Goal: Information Seeking & Learning: Learn about a topic

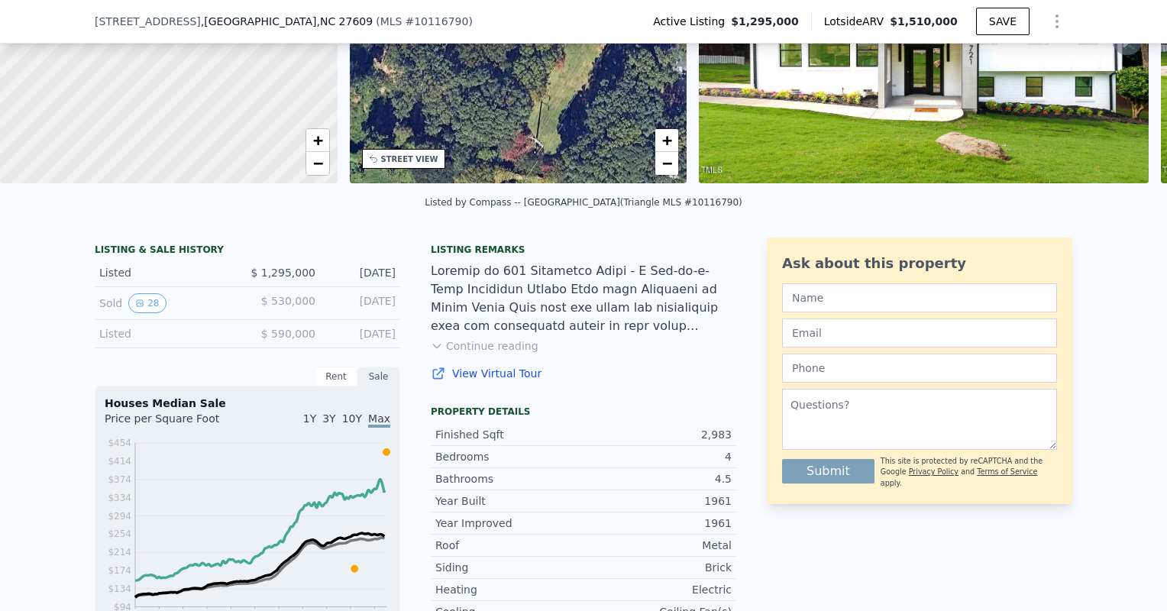
scroll to position [212, 0]
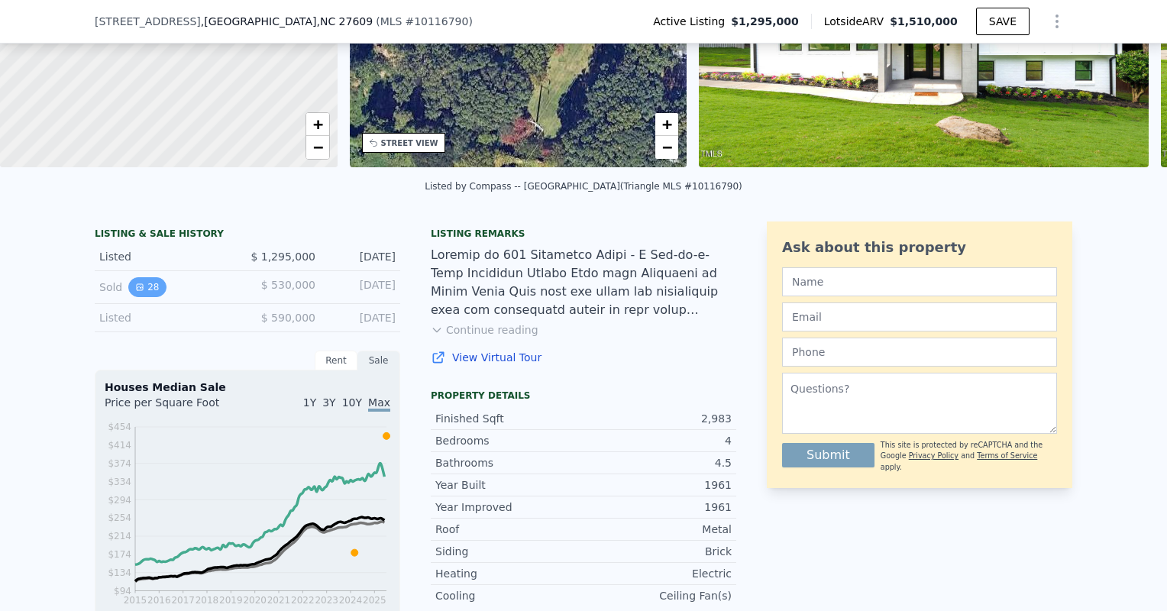
click at [147, 292] on button "28" at bounding box center [146, 287] width 37 height 20
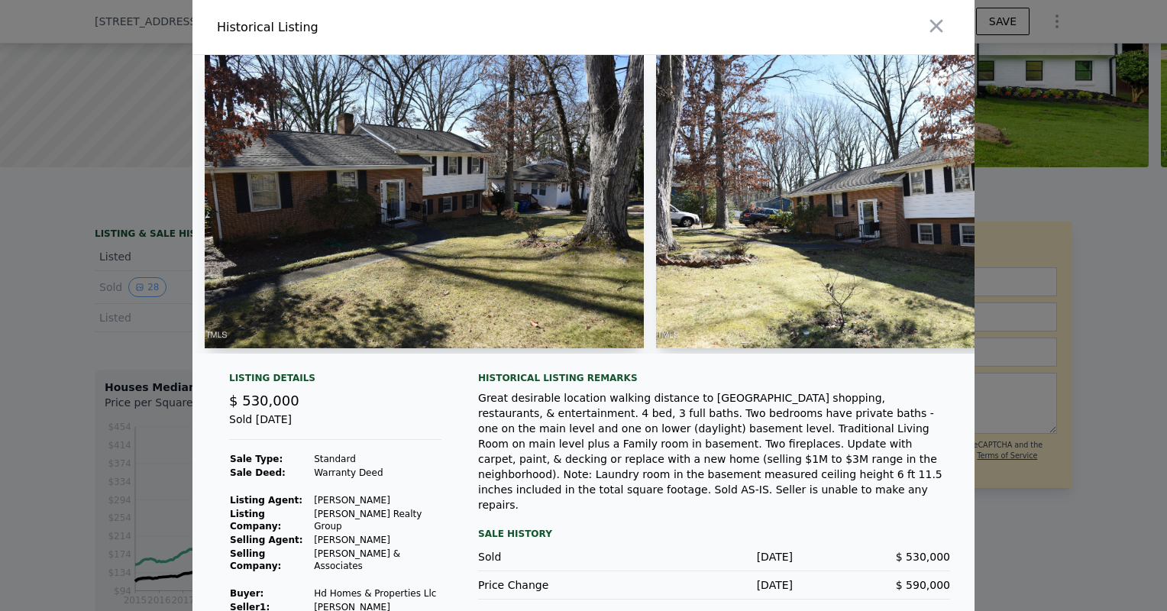
click at [495, 205] on img at bounding box center [424, 201] width 439 height 293
click at [289, 269] on img at bounding box center [424, 201] width 439 height 293
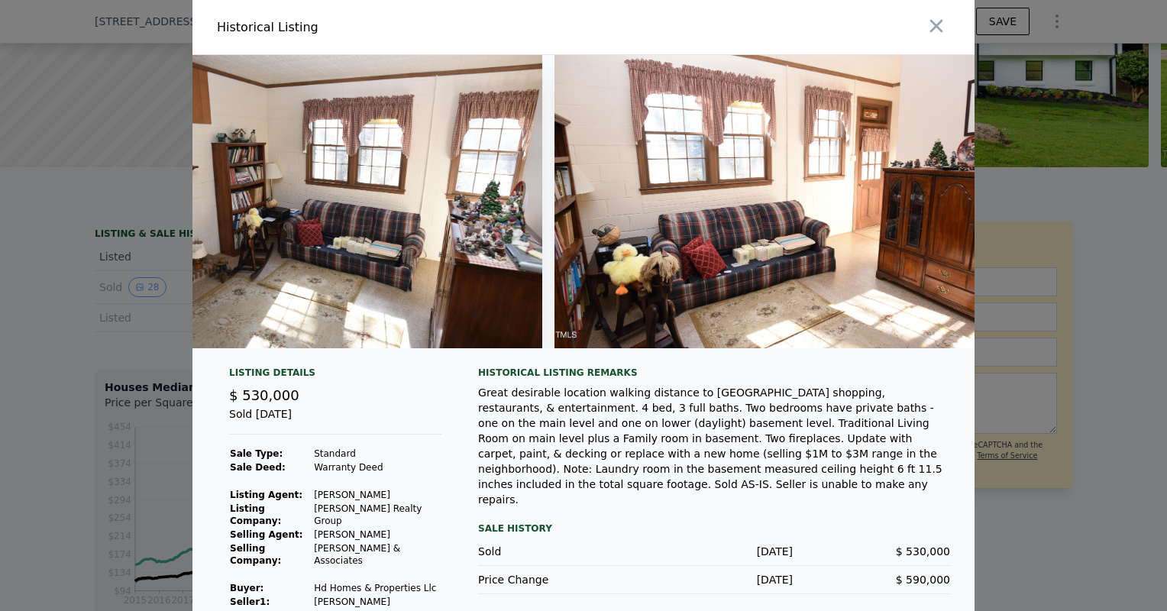
scroll to position [0, 11894]
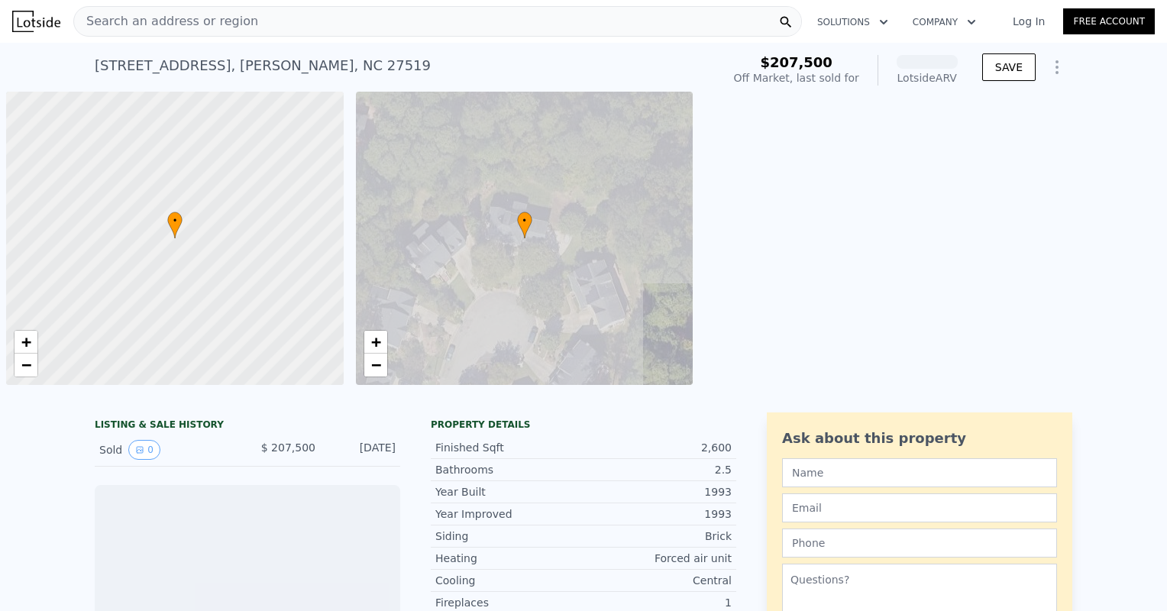
scroll to position [0, 6]
